Goal: Navigation & Orientation: Understand site structure

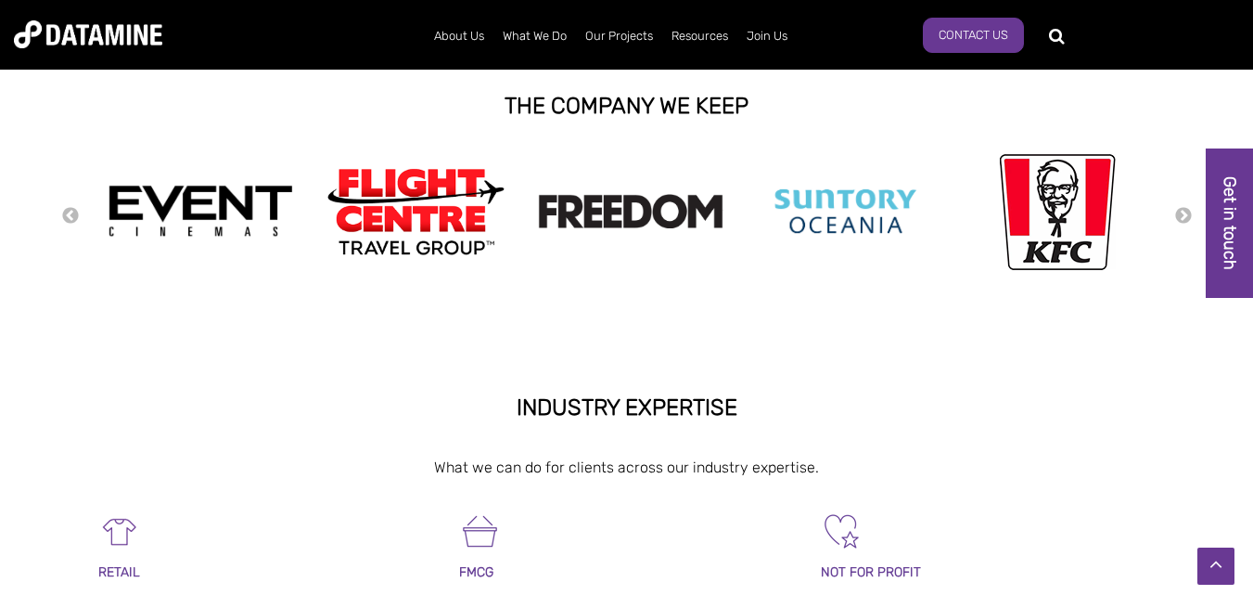
scroll to position [457, 0]
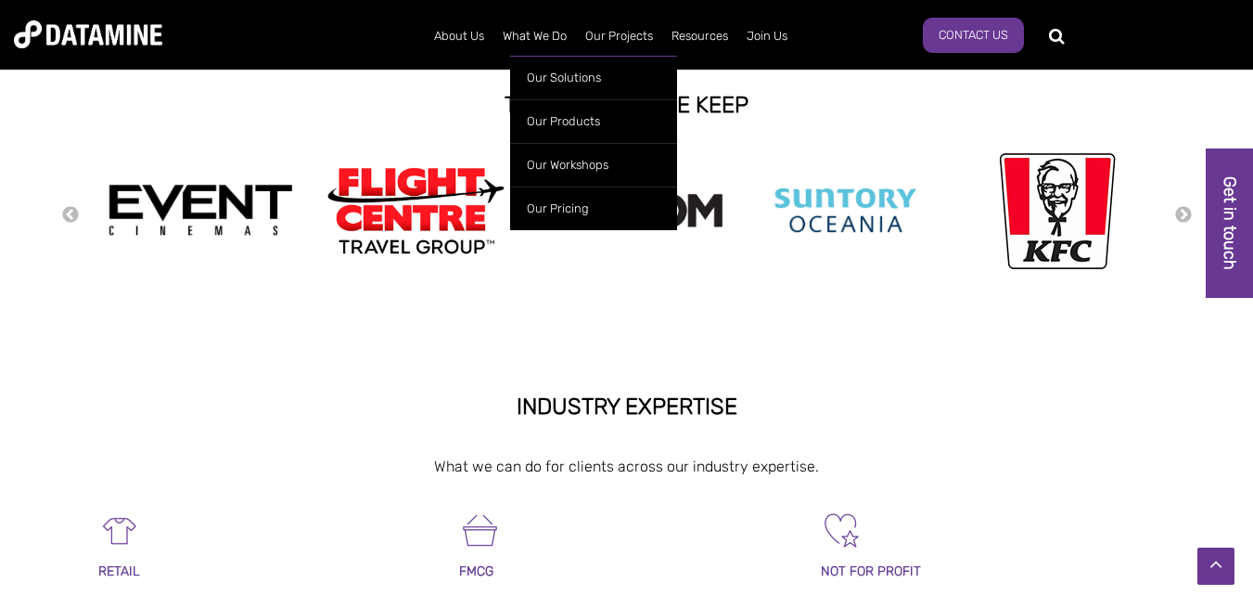
click at [541, 46] on ul "Our Solutions Our Products Retailwatch WeekAhead [GEOGRAPHIC_DATA] Fuel Price D…" at bounding box center [593, 138] width 167 height 184
click at [543, 39] on link "What We Do" at bounding box center [534, 36] width 83 height 48
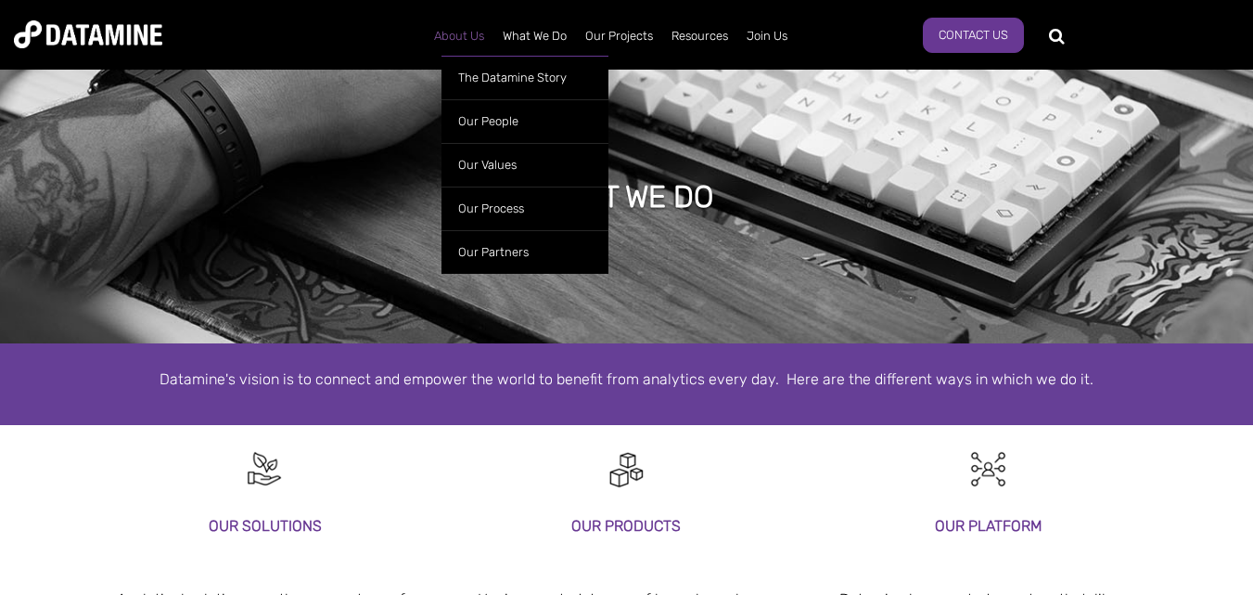
click at [447, 43] on link "About Us" at bounding box center [459, 36] width 69 height 48
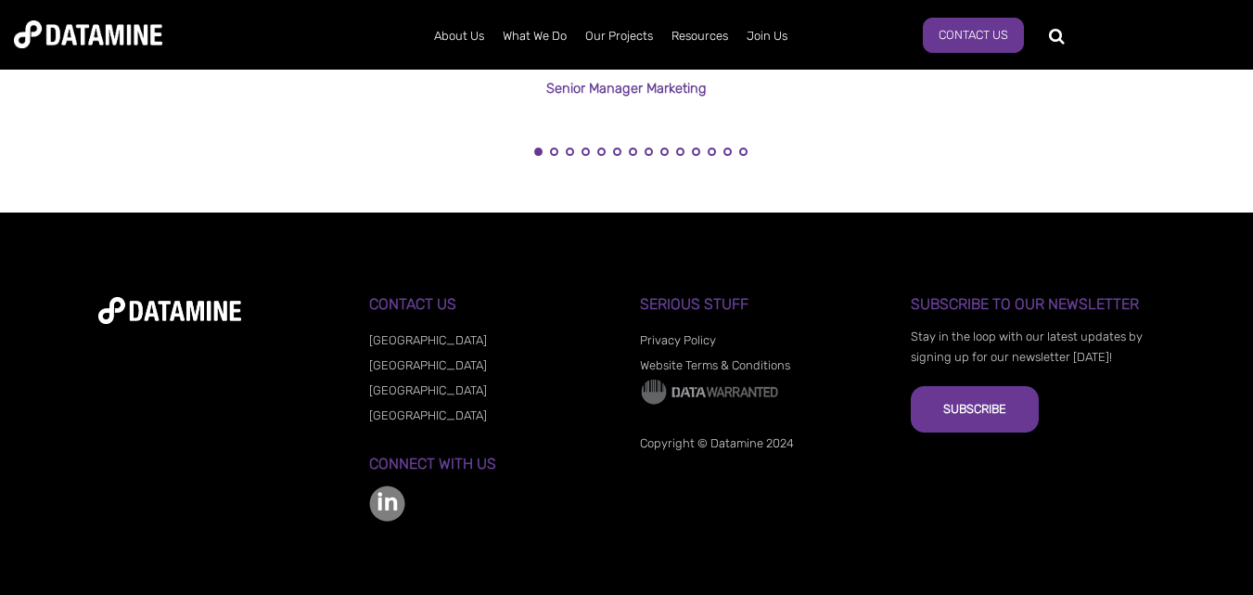
scroll to position [2449, 0]
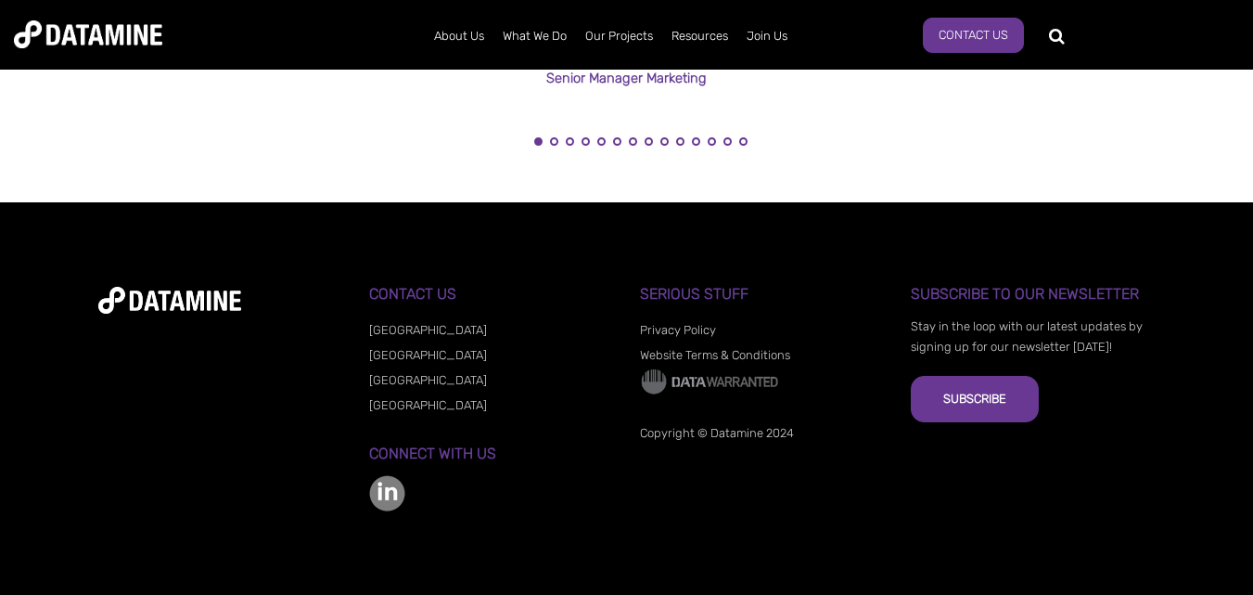
click at [393, 487] on img at bounding box center [387, 493] width 36 height 36
